Goal: Check status: Check status

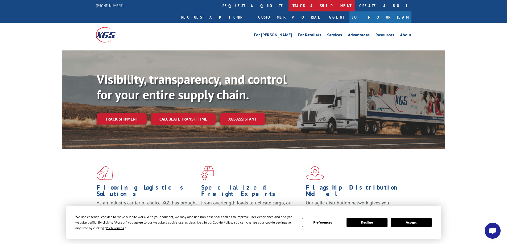
click at [288, 6] on link "track a shipment" at bounding box center [321, 5] width 67 height 11
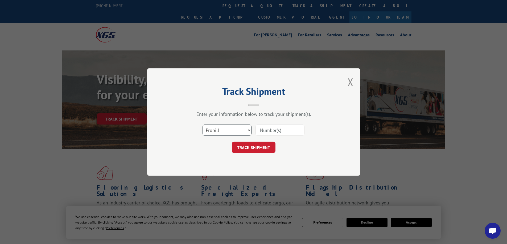
click at [228, 132] on select "Select category... Probill BOL PO" at bounding box center [226, 130] width 49 height 11
select select "bol"
click at [202, 125] on select "Select category... Probill BOL PO" at bounding box center [226, 130] width 49 height 11
click at [282, 130] on input at bounding box center [279, 130] width 49 height 11
paste input "0000031469"
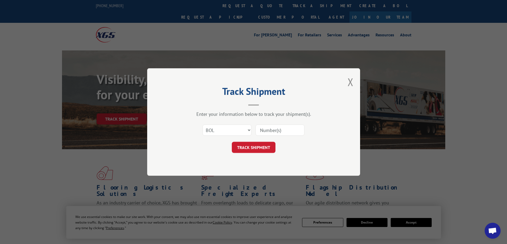
type input "0000031469"
click button "TRACK SHIPMENT" at bounding box center [254, 147] width 44 height 11
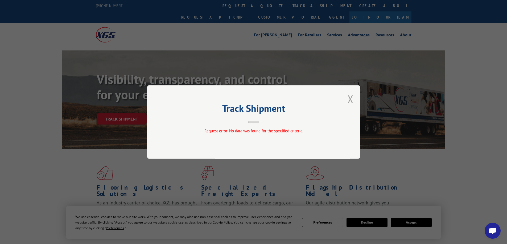
click at [347, 100] on button "Close modal" at bounding box center [350, 99] width 6 height 14
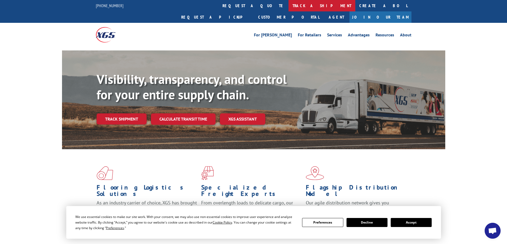
click at [288, 9] on link "track a shipment" at bounding box center [321, 5] width 67 height 11
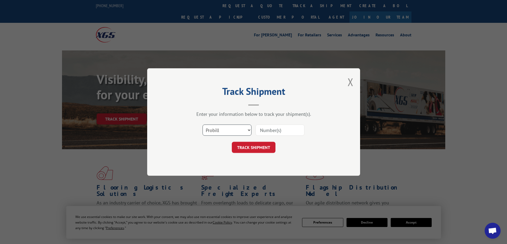
click at [229, 128] on select "Select category... Probill BOL PO" at bounding box center [226, 130] width 49 height 11
select select "bol"
click at [202, 125] on select "Select category... Probill BOL PO" at bounding box center [226, 130] width 49 height 11
click at [278, 128] on input at bounding box center [279, 130] width 49 height 11
paste input "0000031469"
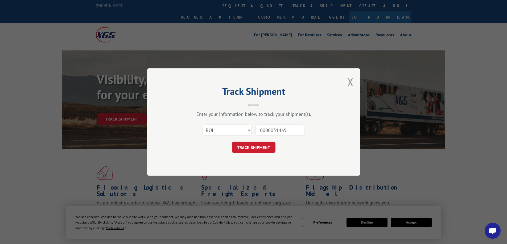
click at [274, 129] on input "0000031469" at bounding box center [279, 130] width 49 height 11
type input "31469"
click at [252, 144] on button "TRACK SHIPMENT" at bounding box center [254, 147] width 44 height 11
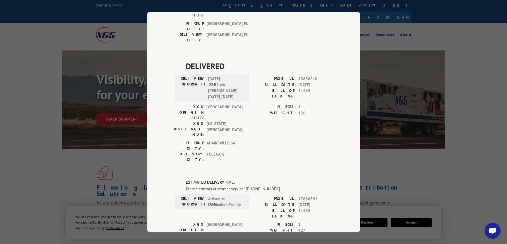
scroll to position [221, 0]
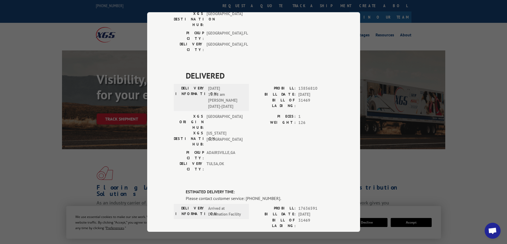
click at [398, 136] on div "Track Shipment DELIVERED DELIVERY INFORMATION: PROBILL: 9827741 BILL DATE: [DAT…" at bounding box center [253, 122] width 507 height 244
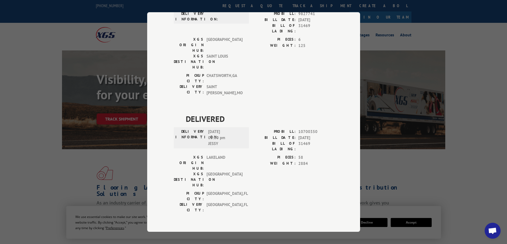
scroll to position [0, 0]
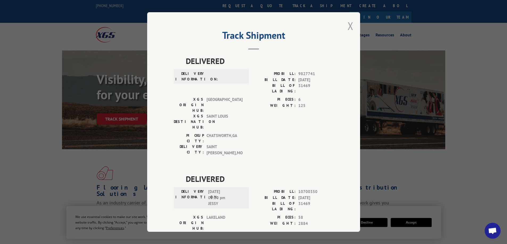
click at [348, 22] on button "Close modal" at bounding box center [350, 26] width 6 height 14
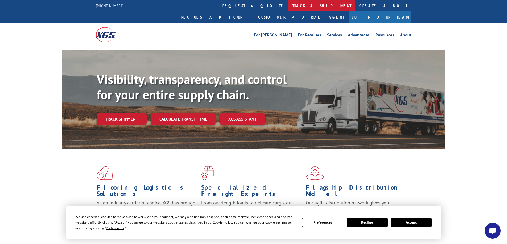
click at [288, 6] on link "track a shipment" at bounding box center [321, 5] width 67 height 11
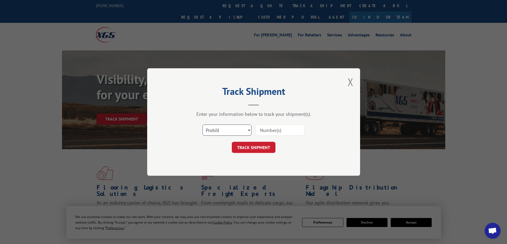
click at [215, 131] on select "Select category... Probill BOL PO" at bounding box center [226, 130] width 49 height 11
select select "bol"
click at [202, 125] on select "Select category... Probill BOL PO" at bounding box center [226, 130] width 49 height 11
click at [275, 129] on input at bounding box center [279, 130] width 49 height 11
paste input "0000031266"
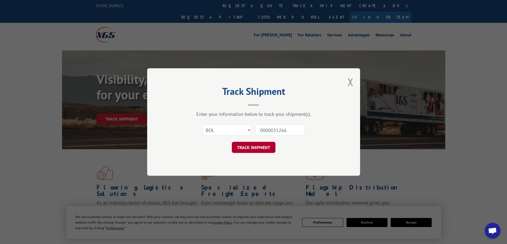
type input "0000031266"
click at [261, 149] on button "TRACK SHIPMENT" at bounding box center [254, 147] width 44 height 11
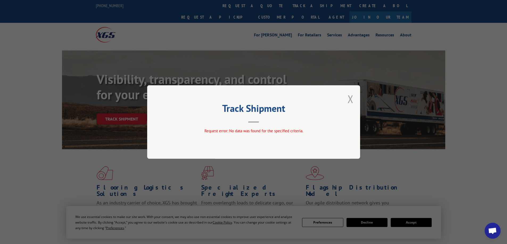
click at [351, 98] on button "Close modal" at bounding box center [350, 99] width 6 height 14
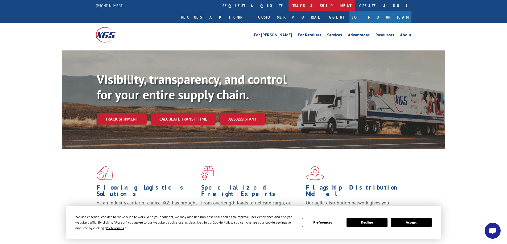
click at [288, 2] on link "track a shipment" at bounding box center [321, 5] width 67 height 11
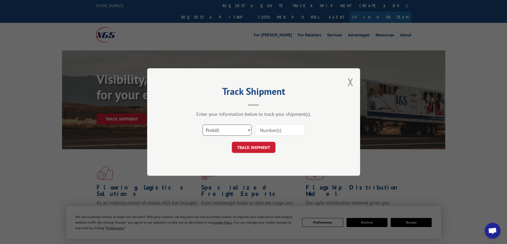
click at [240, 132] on select "Select category... Probill BOL PO" at bounding box center [226, 130] width 49 height 11
select select "bol"
click at [202, 125] on select "Select category... Probill BOL PO" at bounding box center [226, 130] width 49 height 11
click at [285, 131] on input at bounding box center [279, 130] width 49 height 11
paste input "0000031266"
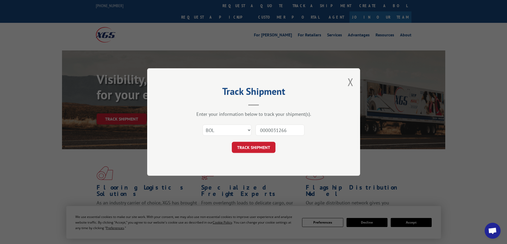
click at [274, 129] on input "0000031266" at bounding box center [279, 130] width 49 height 11
type input "31266"
click at [261, 145] on button "TRACK SHIPMENT" at bounding box center [254, 147] width 44 height 11
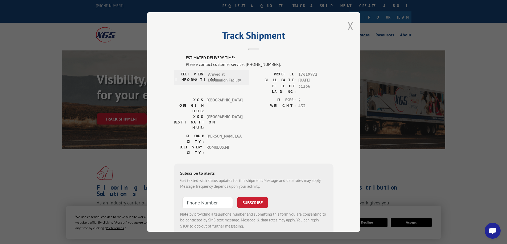
click at [348, 27] on button "Close modal" at bounding box center [350, 26] width 6 height 14
